Goal: Task Accomplishment & Management: Complete application form

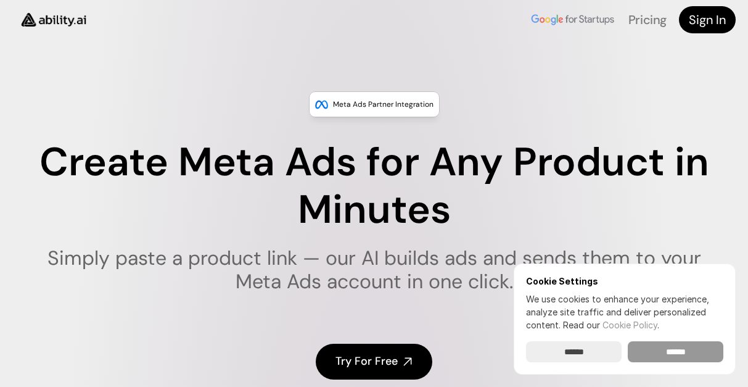
click at [649, 346] on input "******" at bounding box center [676, 351] width 96 height 21
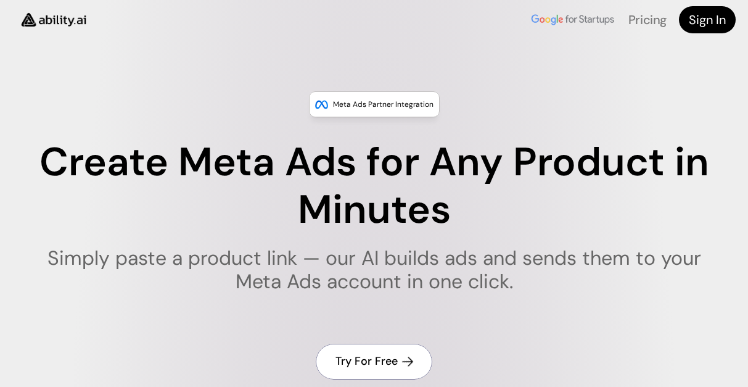
click at [370, 361] on h4 "Try For Free" at bounding box center [367, 360] width 62 height 15
